Goal: Transaction & Acquisition: Purchase product/service

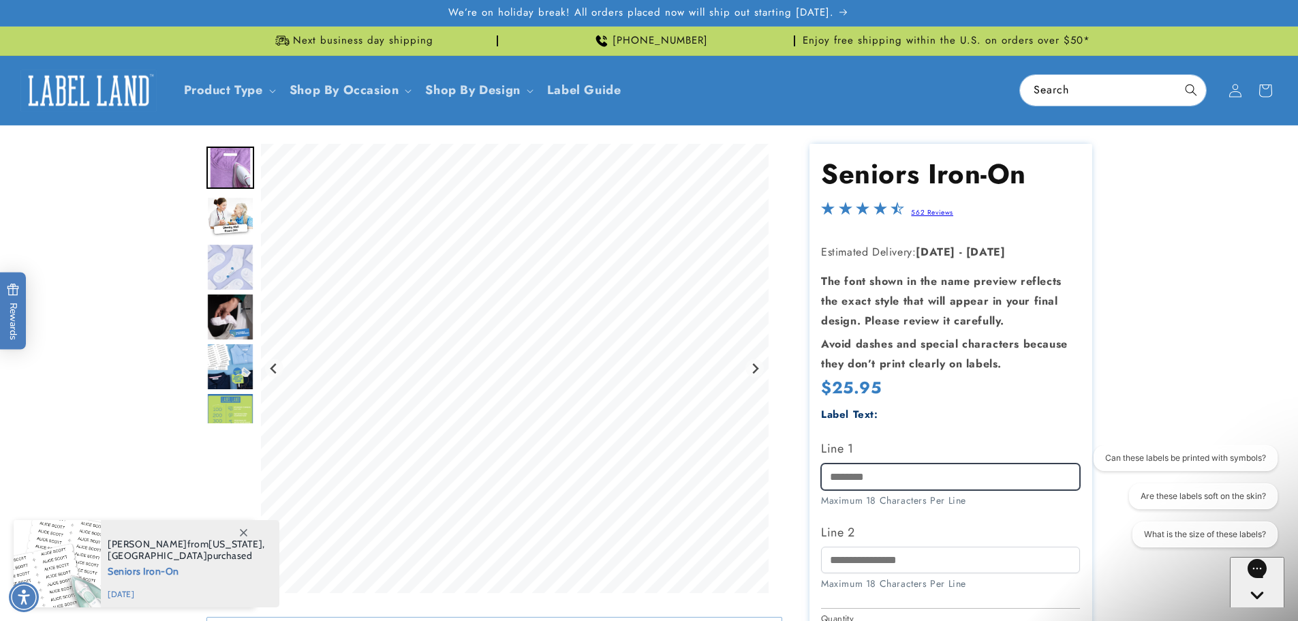
click at [864, 479] on input "Line 1" at bounding box center [950, 476] width 259 height 27
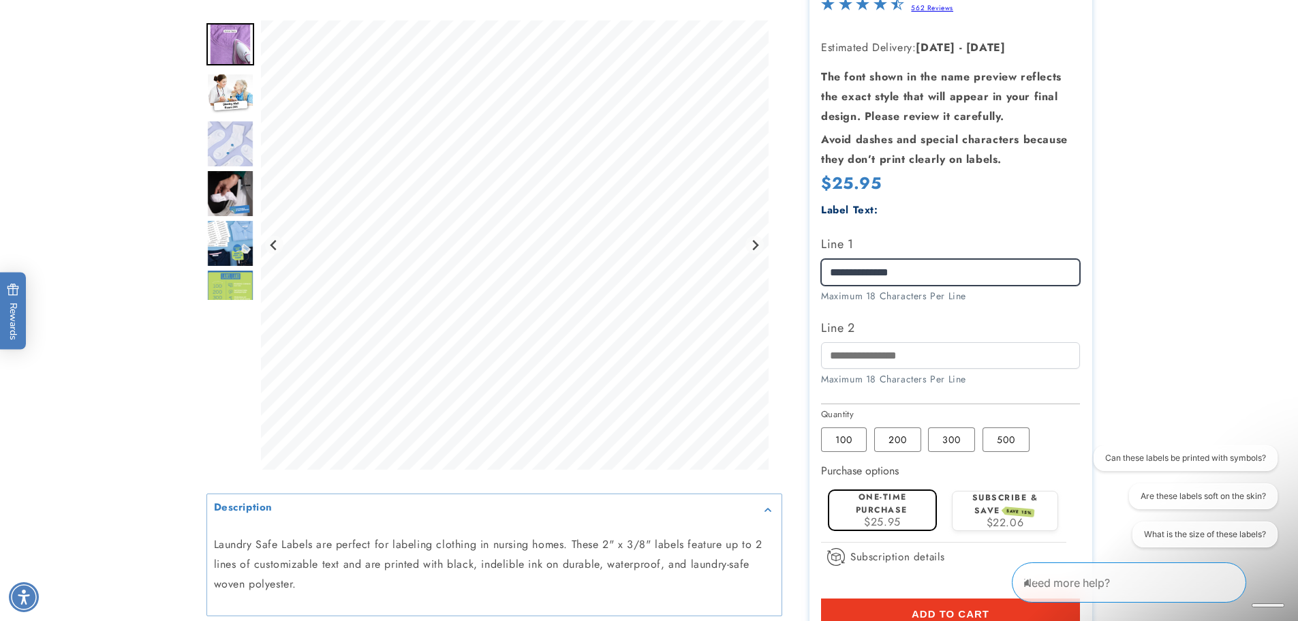
scroll to position [227, 0]
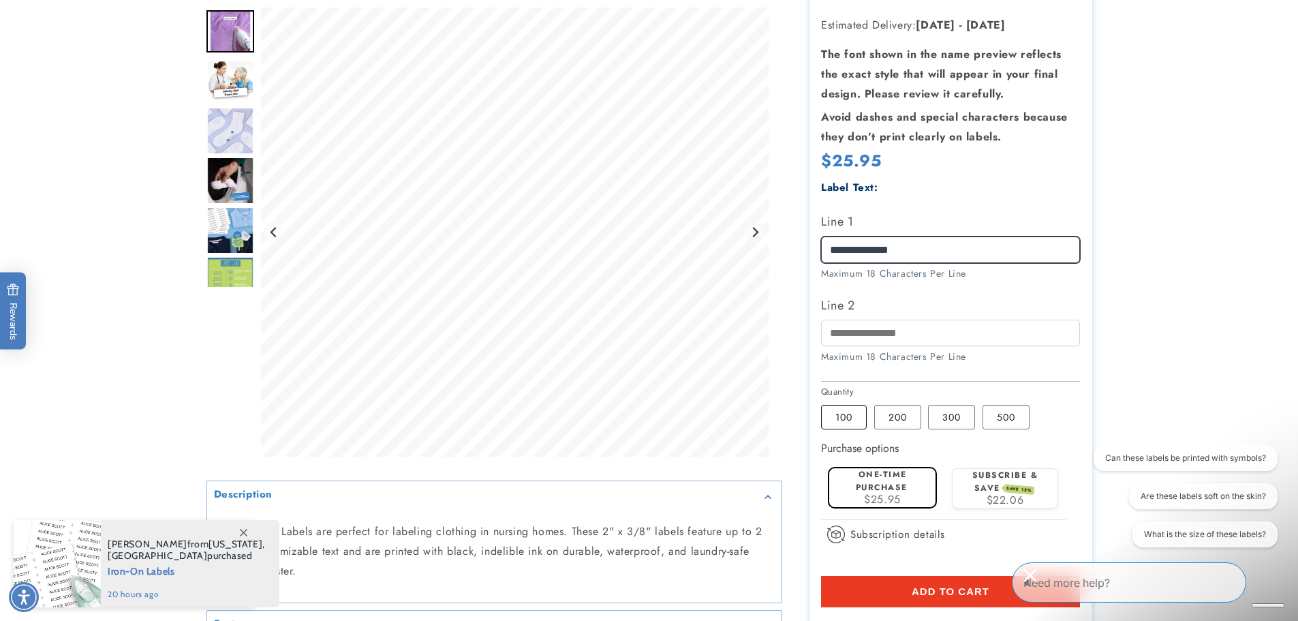
type input "**********"
click at [847, 414] on label "100 Variant sold out or unavailable" at bounding box center [844, 417] width 46 height 25
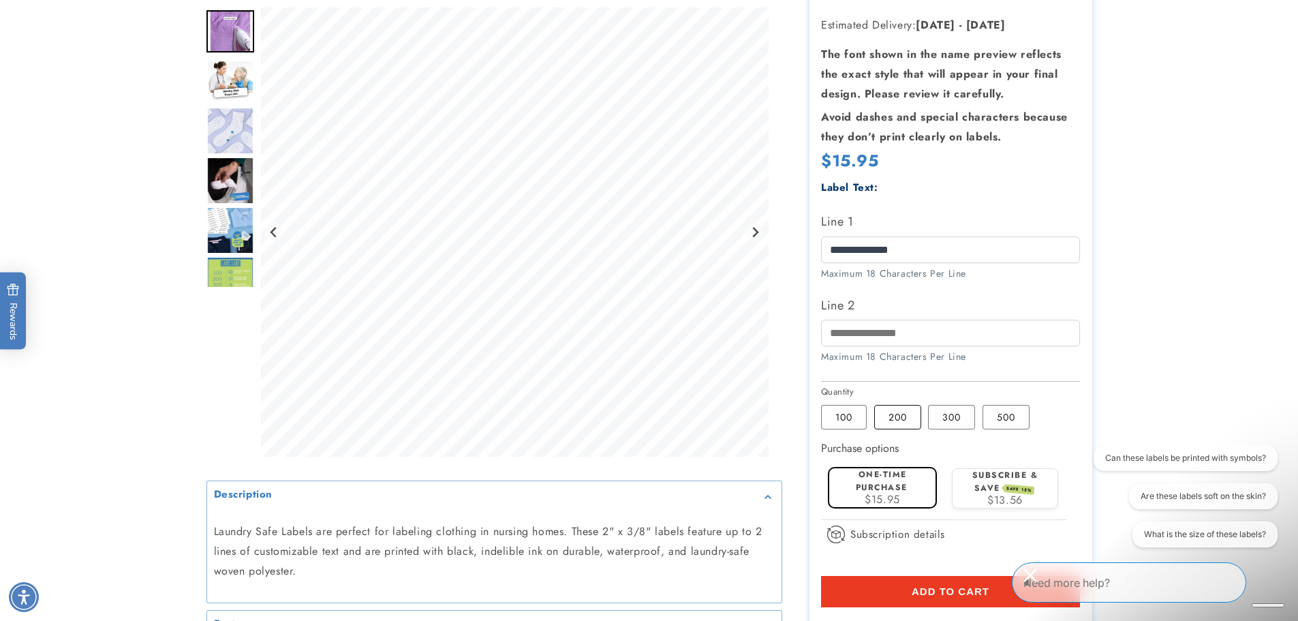
click at [909, 416] on label "200 Variant sold out or unavailable" at bounding box center [897, 417] width 47 height 25
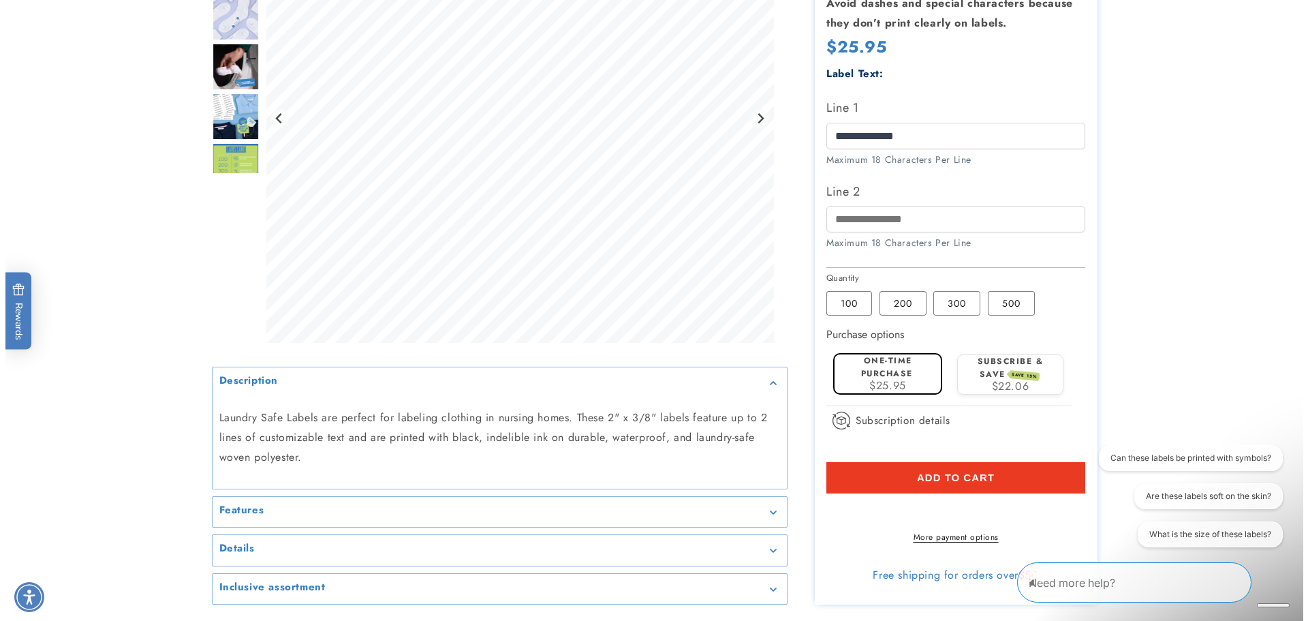
scroll to position [454, 0]
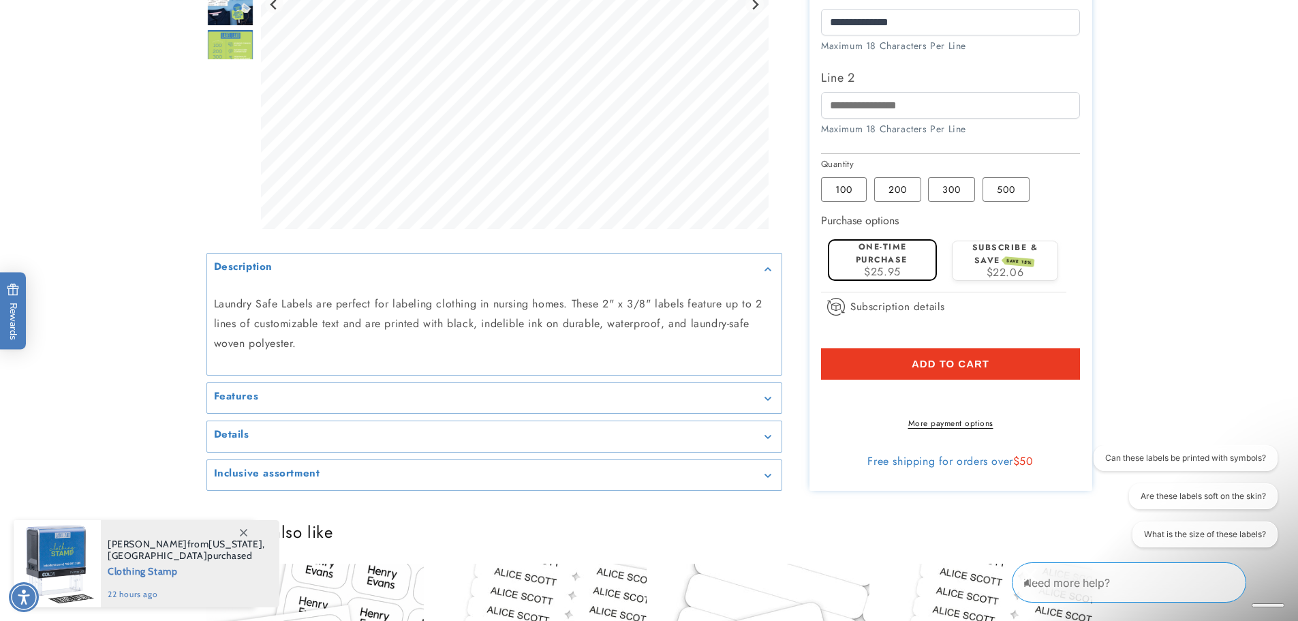
click at [825, 402] on shop-pay-wallet-button at bounding box center [823, 396] width 4 height 16
